Goal: Information Seeking & Learning: Learn about a topic

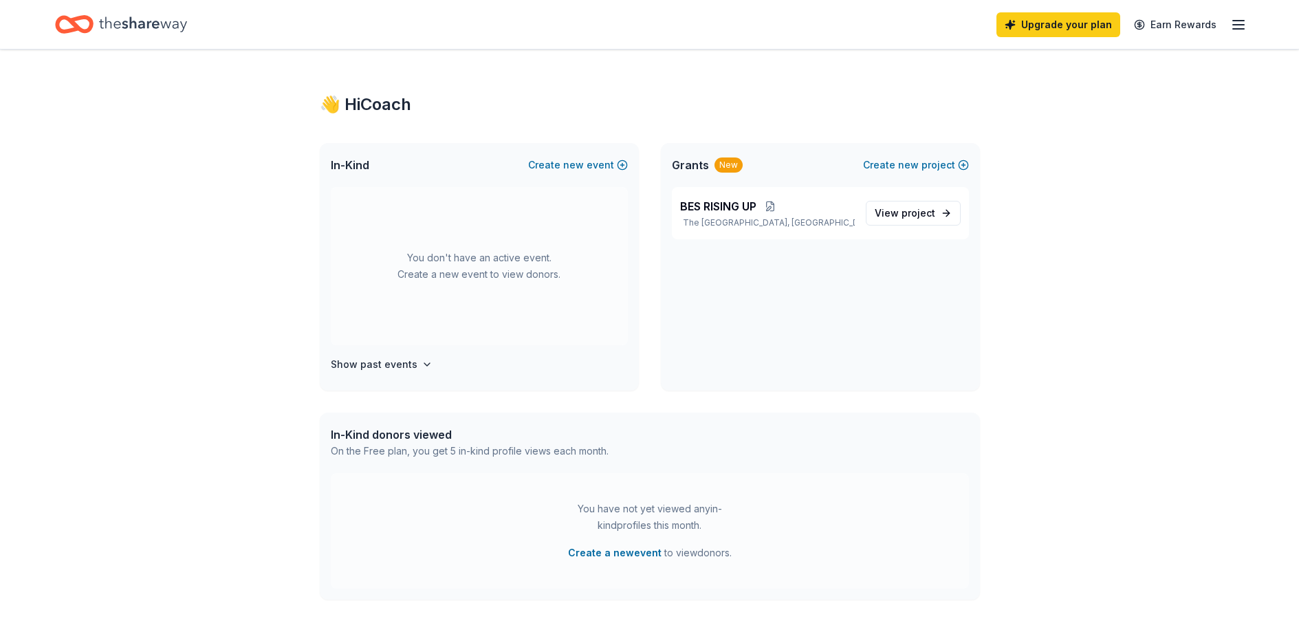
click at [402, 98] on div "👋 Hi Coach" at bounding box center [650, 105] width 660 height 22
click at [144, 28] on icon "Home" at bounding box center [143, 24] width 88 height 15
click at [400, 107] on div "👋 Hi Coach" at bounding box center [650, 105] width 660 height 22
click at [908, 218] on span "project" at bounding box center [919, 213] width 34 height 12
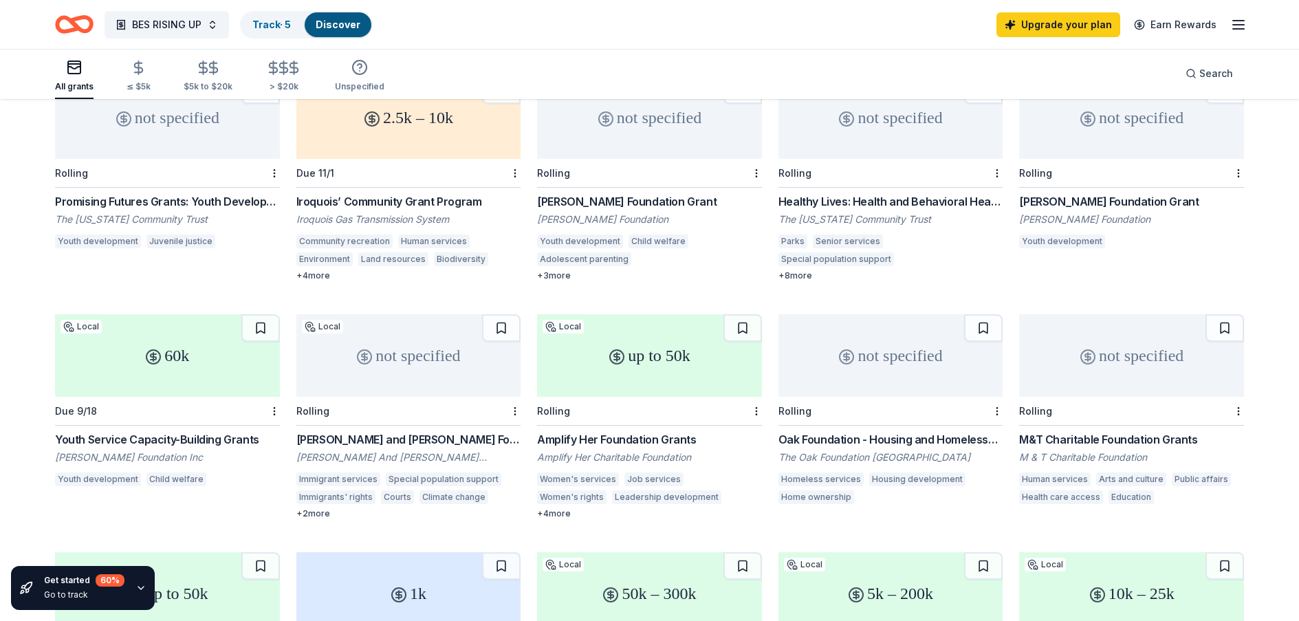
scroll to position [550, 0]
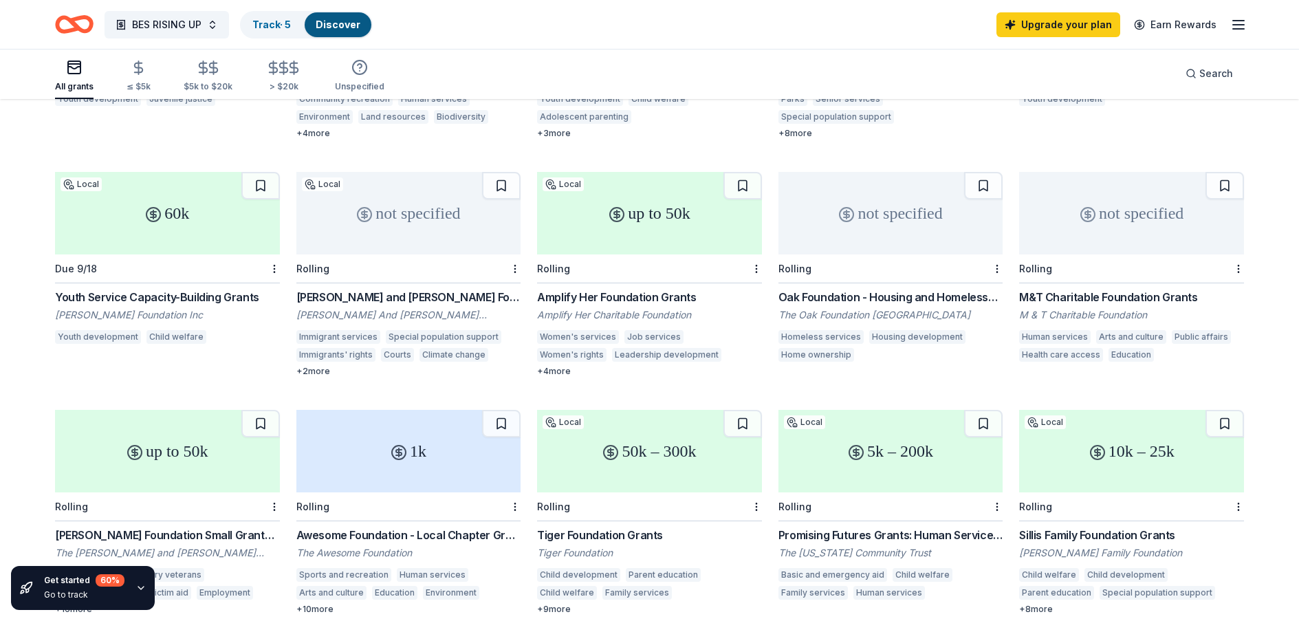
click at [116, 228] on div "60k" at bounding box center [167, 213] width 225 height 83
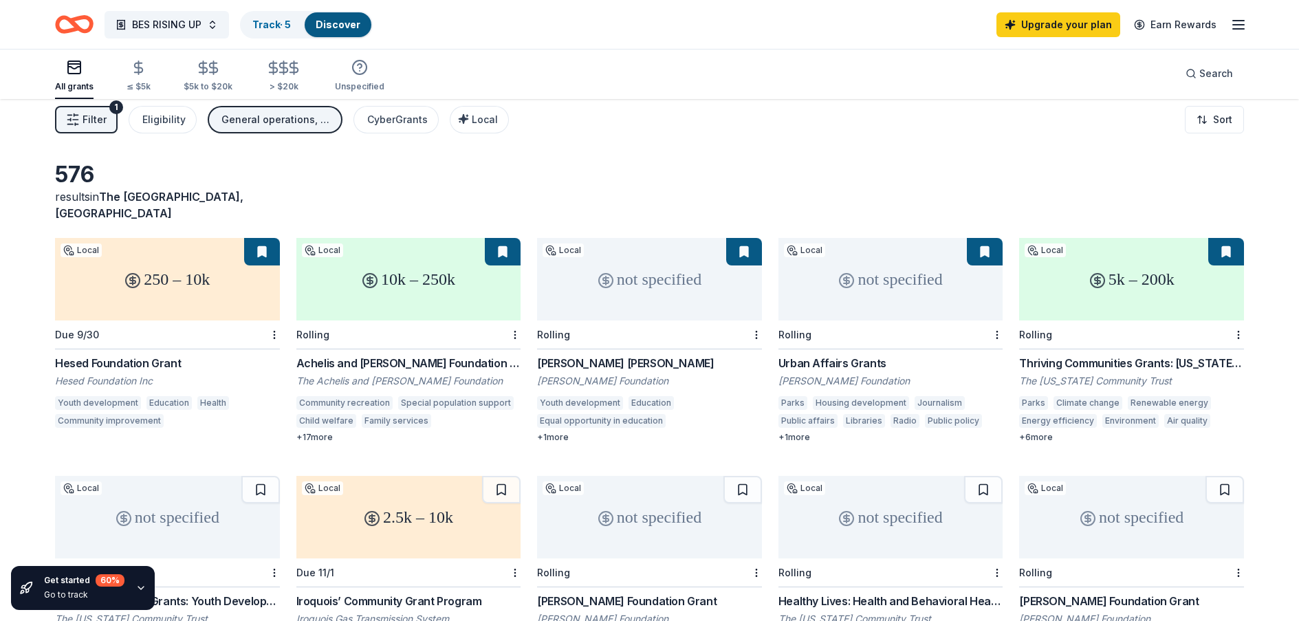
scroll to position [0, 0]
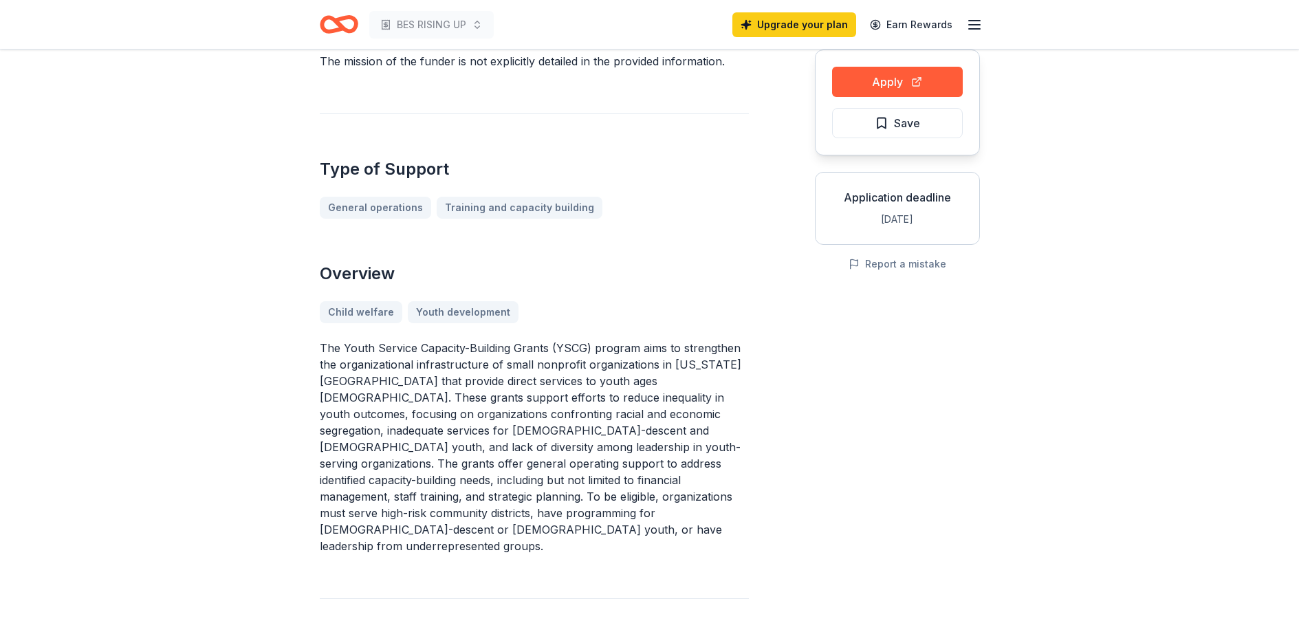
scroll to position [69, 0]
